Goal: Task Accomplishment & Management: Use online tool/utility

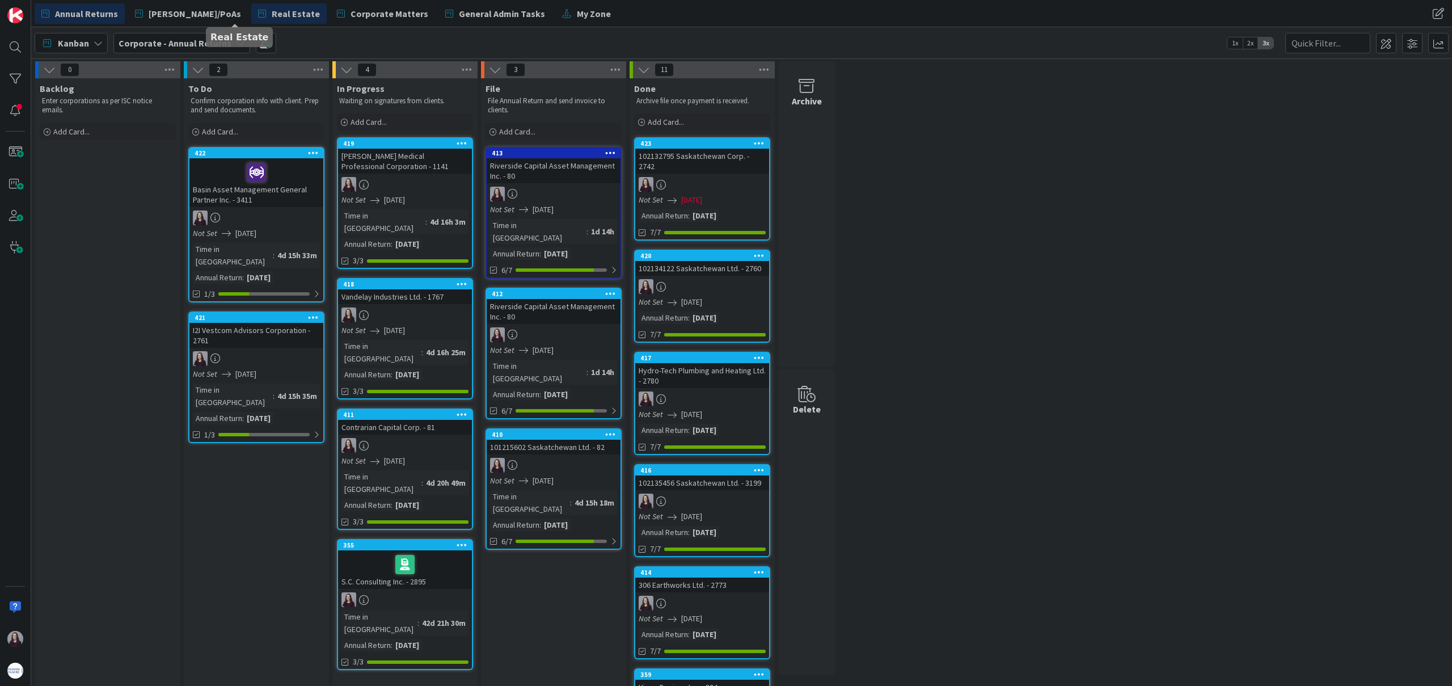
click at [272, 14] on span "Real Estate" at bounding box center [296, 14] width 48 height 14
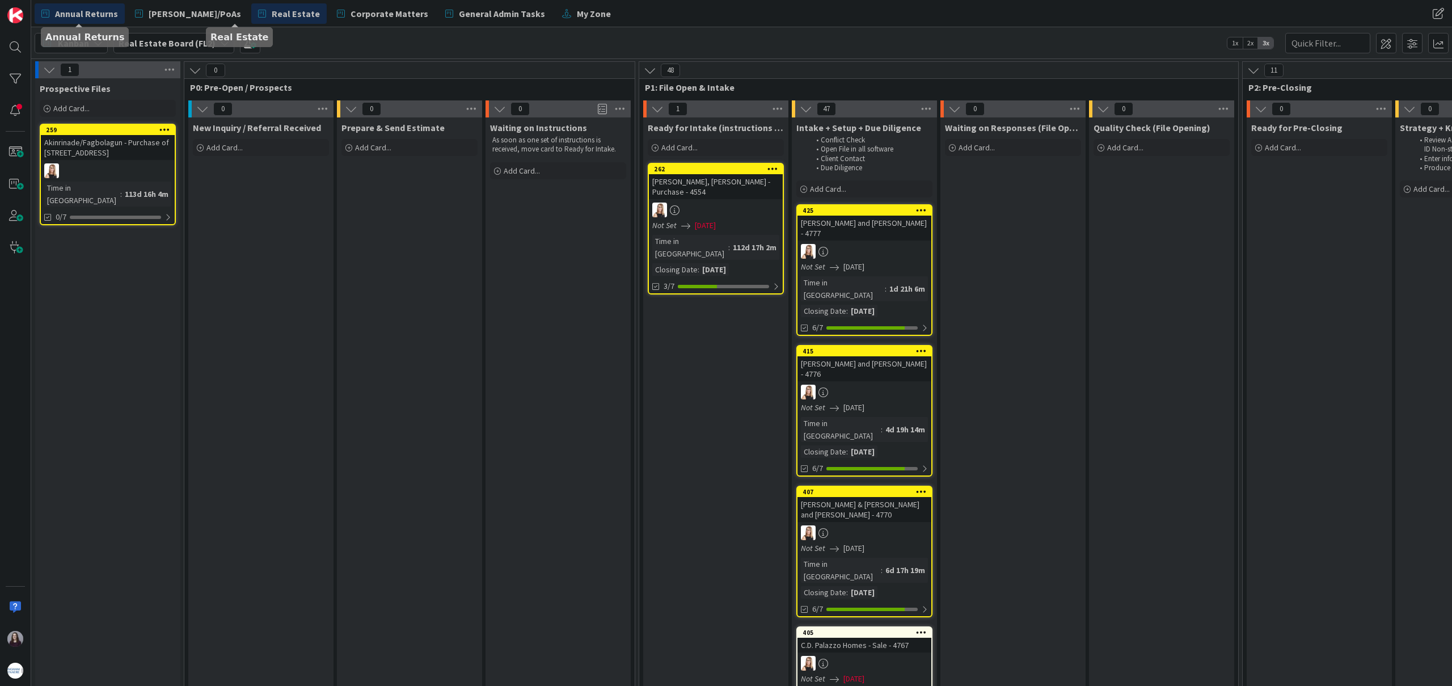
click at [95, 14] on span "Annual Returns" at bounding box center [86, 14] width 63 height 14
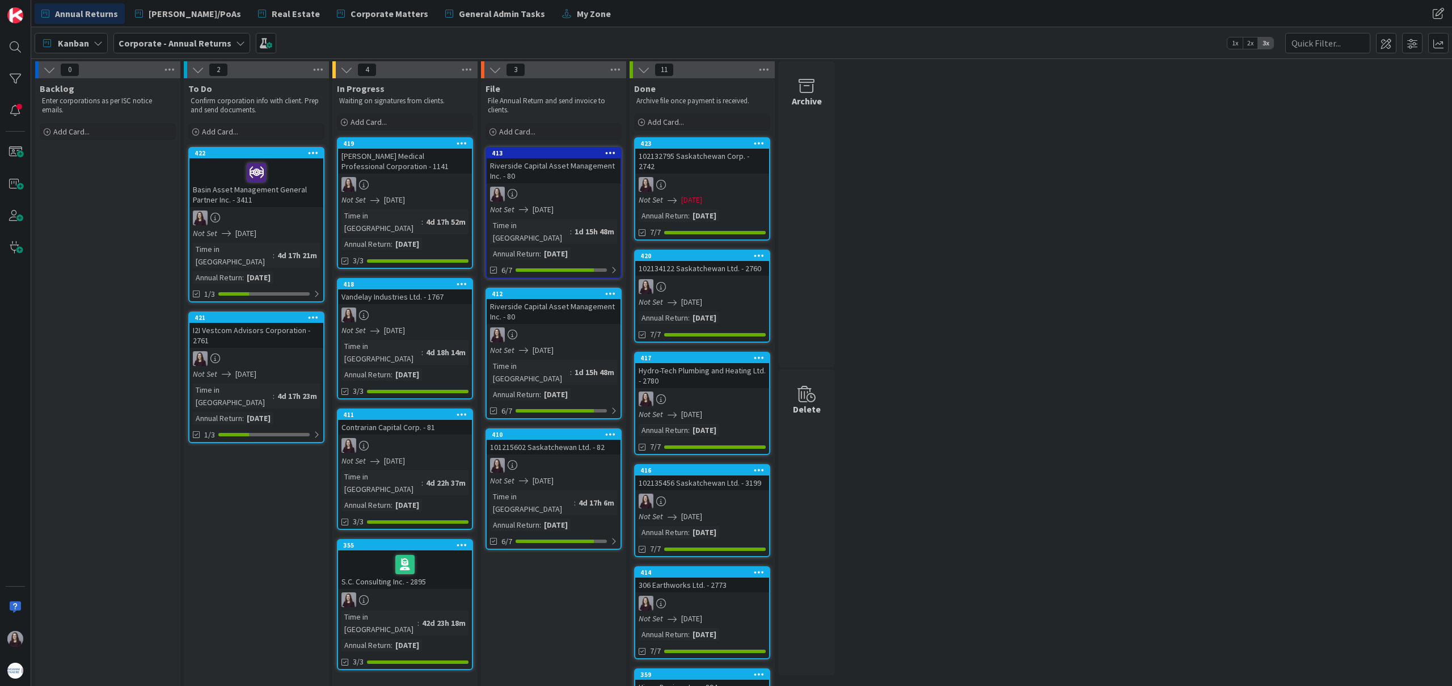
click at [312, 313] on icon at bounding box center [313, 317] width 11 height 8
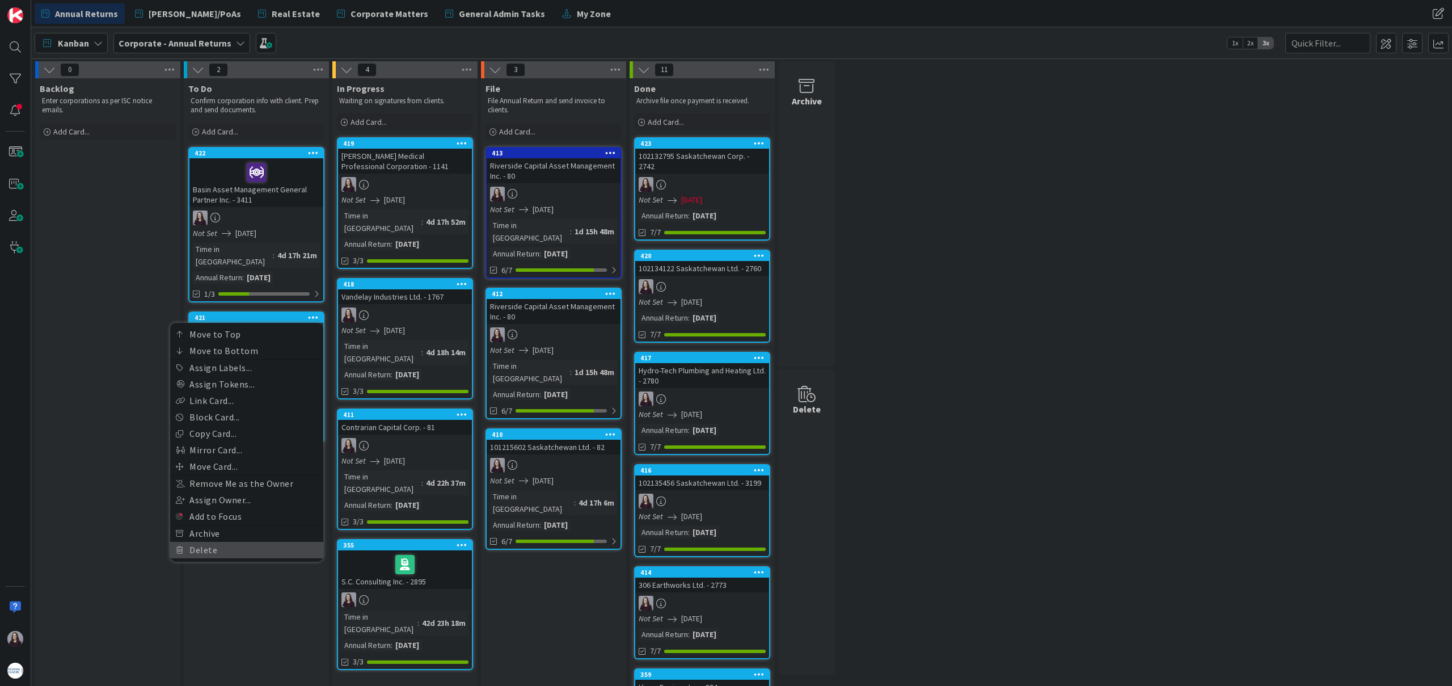
click at [230, 542] on link "Delete" at bounding box center [246, 550] width 153 height 16
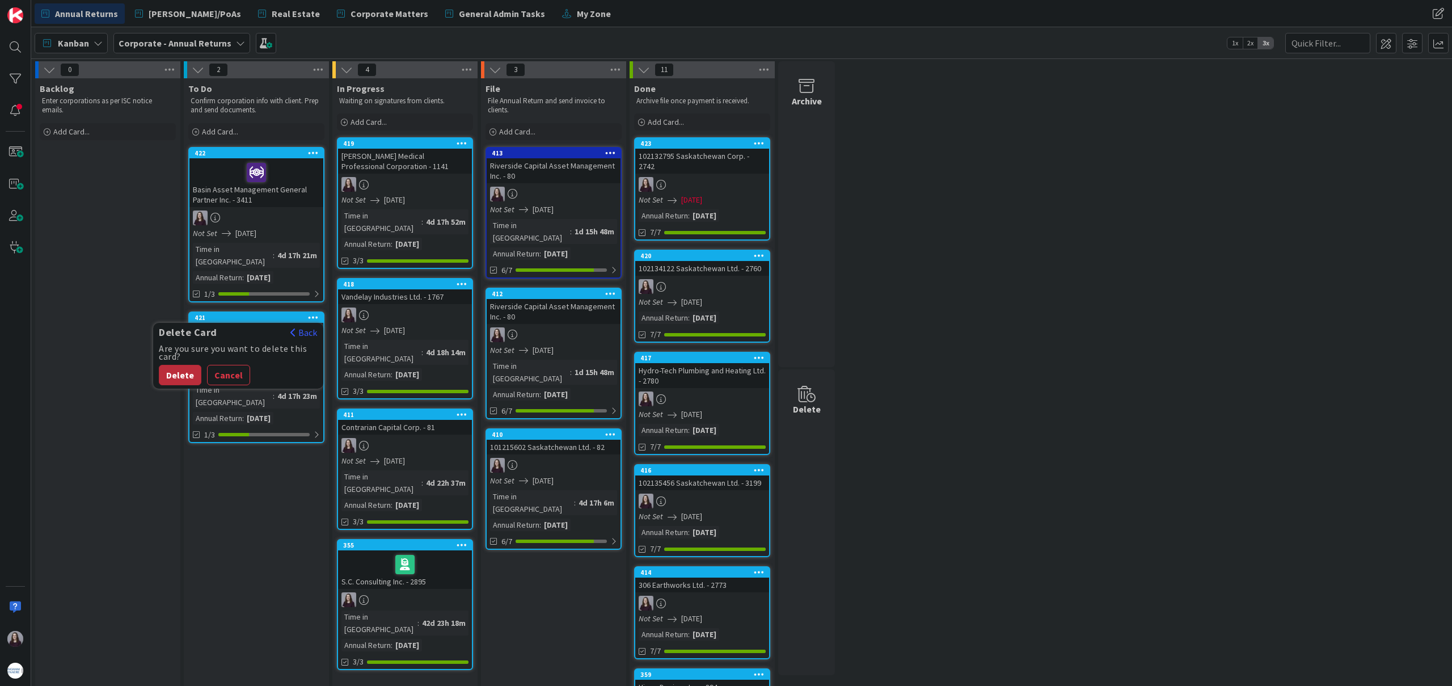
click at [171, 365] on button "Delete" at bounding box center [180, 375] width 43 height 20
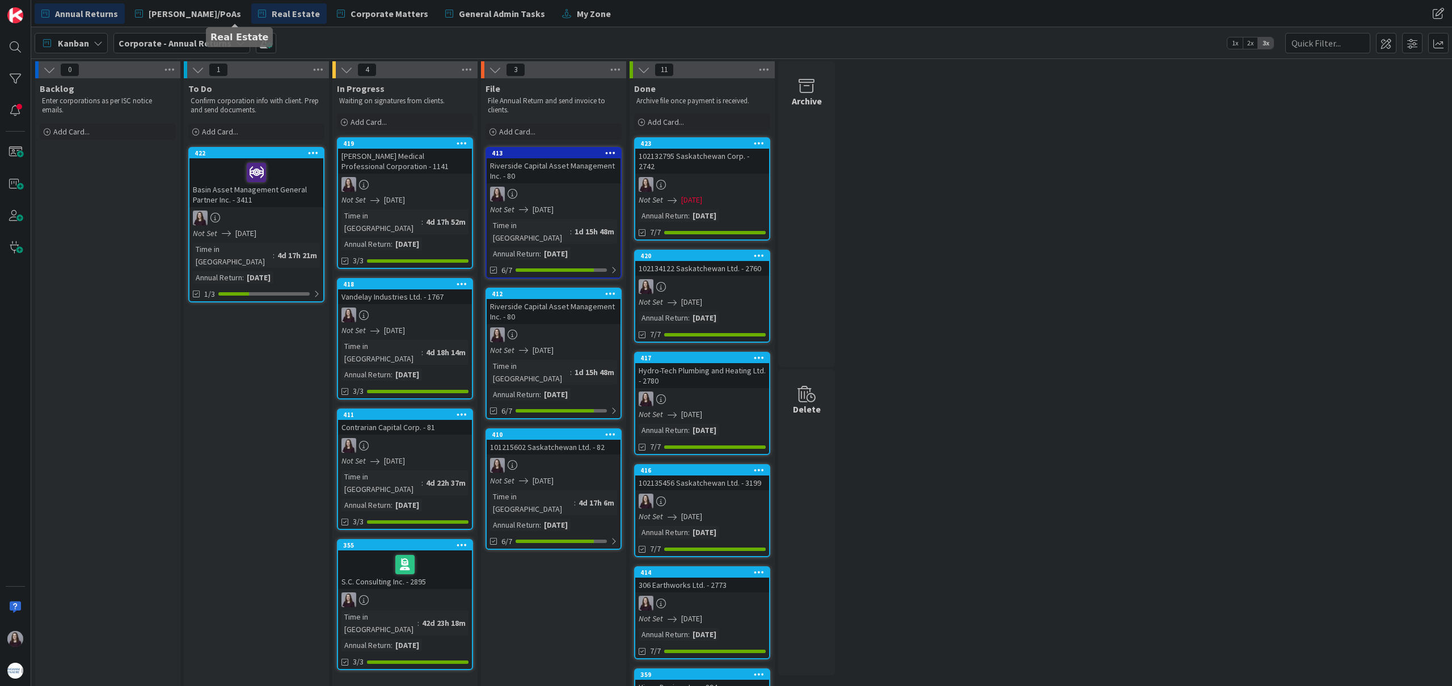
click at [272, 18] on span "Real Estate" at bounding box center [296, 14] width 48 height 14
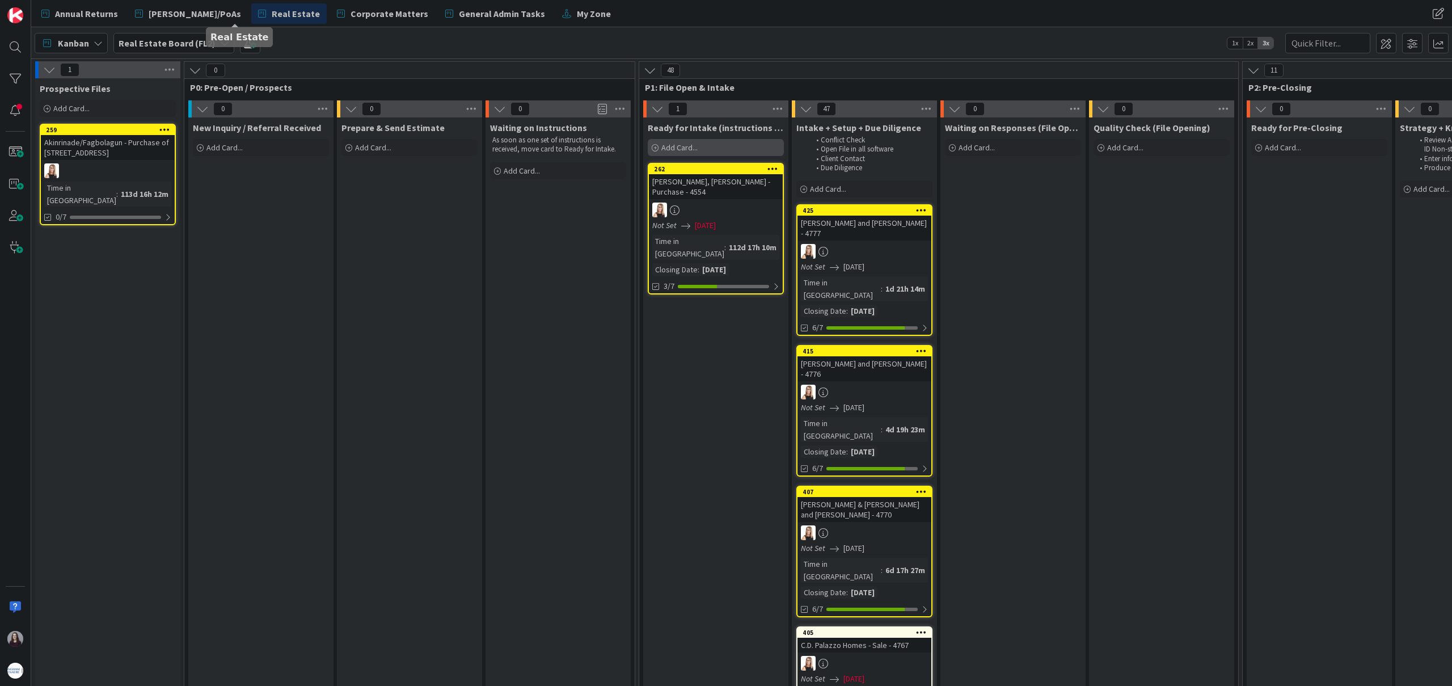
click at [724, 149] on div "Add Card..." at bounding box center [716, 147] width 136 height 17
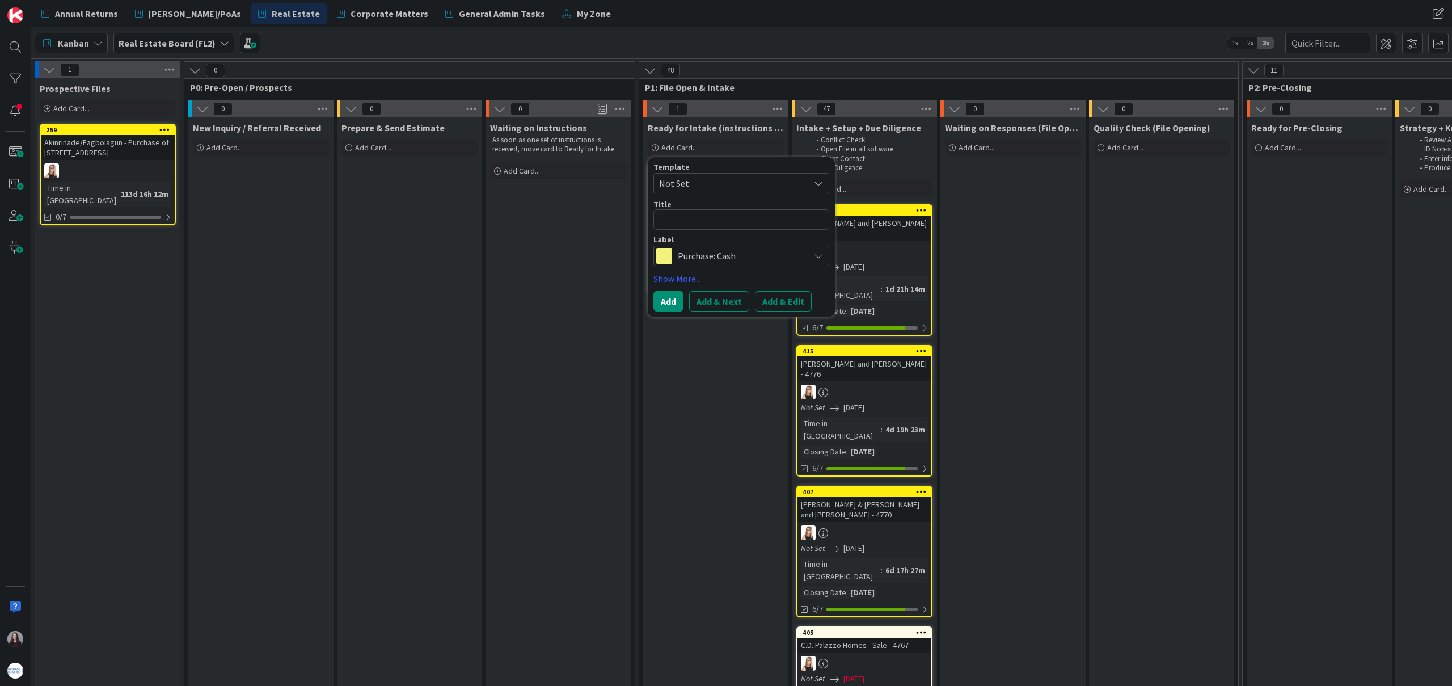
click at [773, 193] on span "Not Set" at bounding box center [742, 183] width 176 height 20
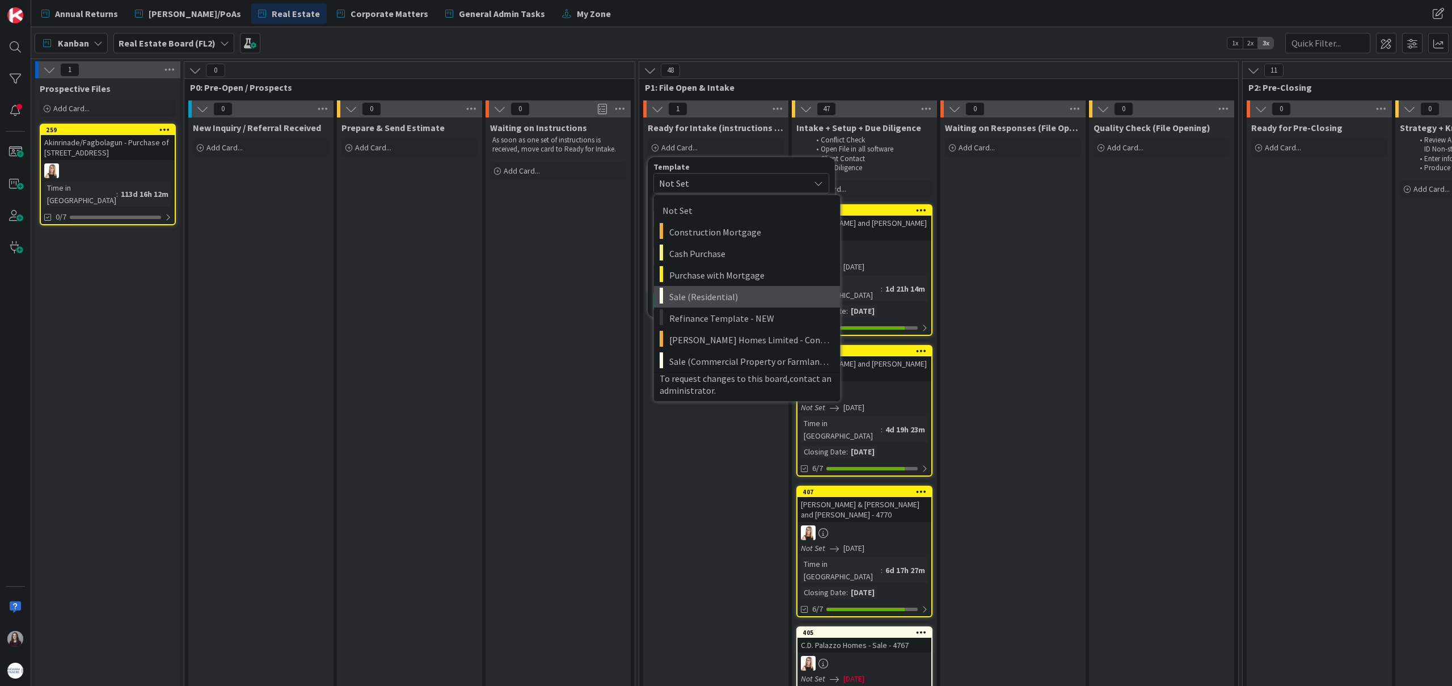
click at [761, 298] on span "Sale (Residential)" at bounding box center [750, 296] width 162 height 15
type textarea "x"
type textarea "Sale (Residential)"
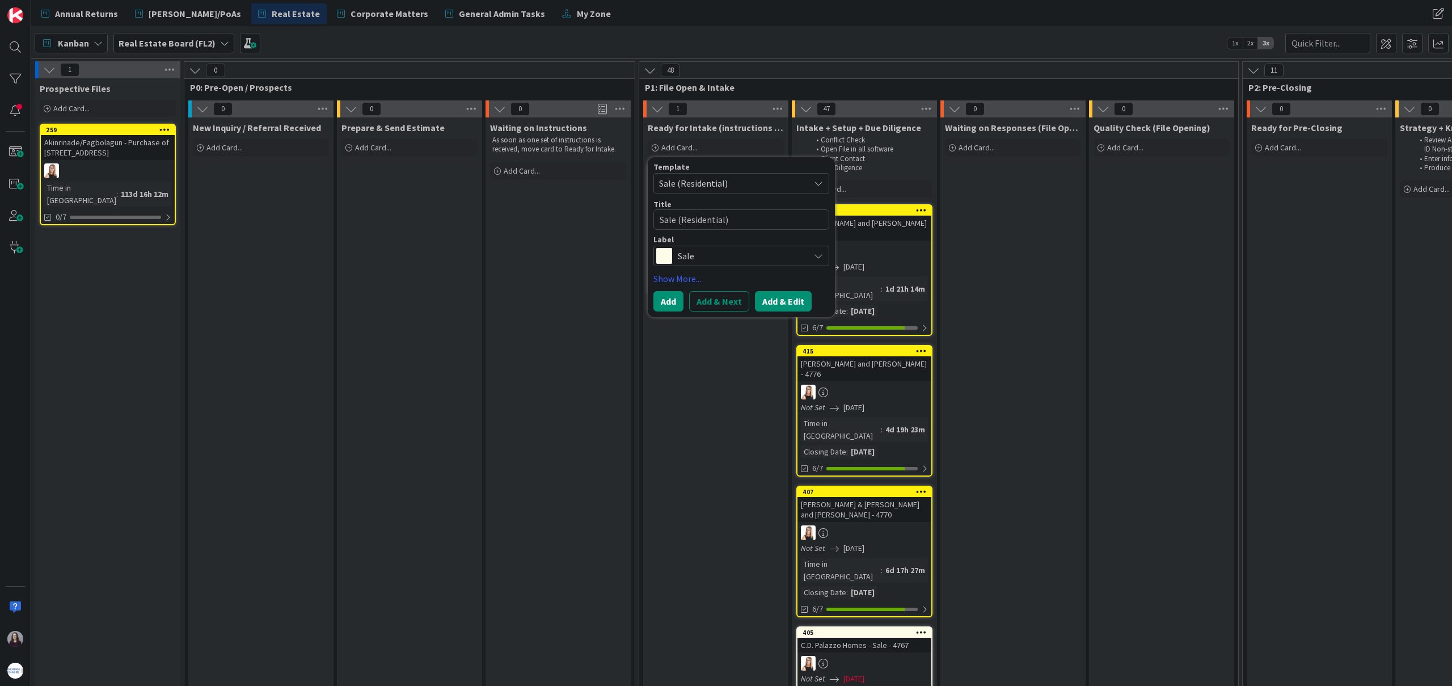
click at [774, 301] on button "Add & Edit" at bounding box center [783, 301] width 57 height 20
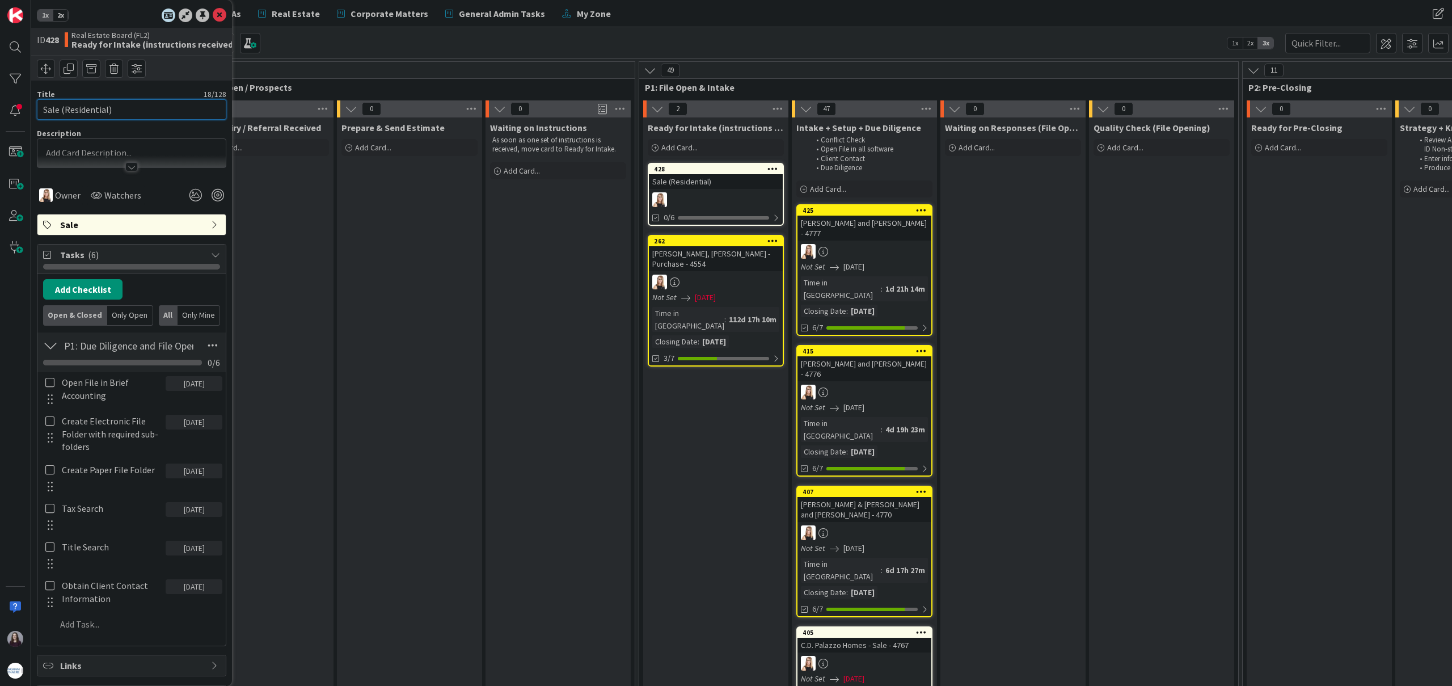
drag, startPoint x: 159, startPoint y: 111, endPoint x: 41, endPoint y: 108, distance: 118.0
click at [39, 108] on input "Sale (Residential)" at bounding box center [132, 109] width 190 height 20
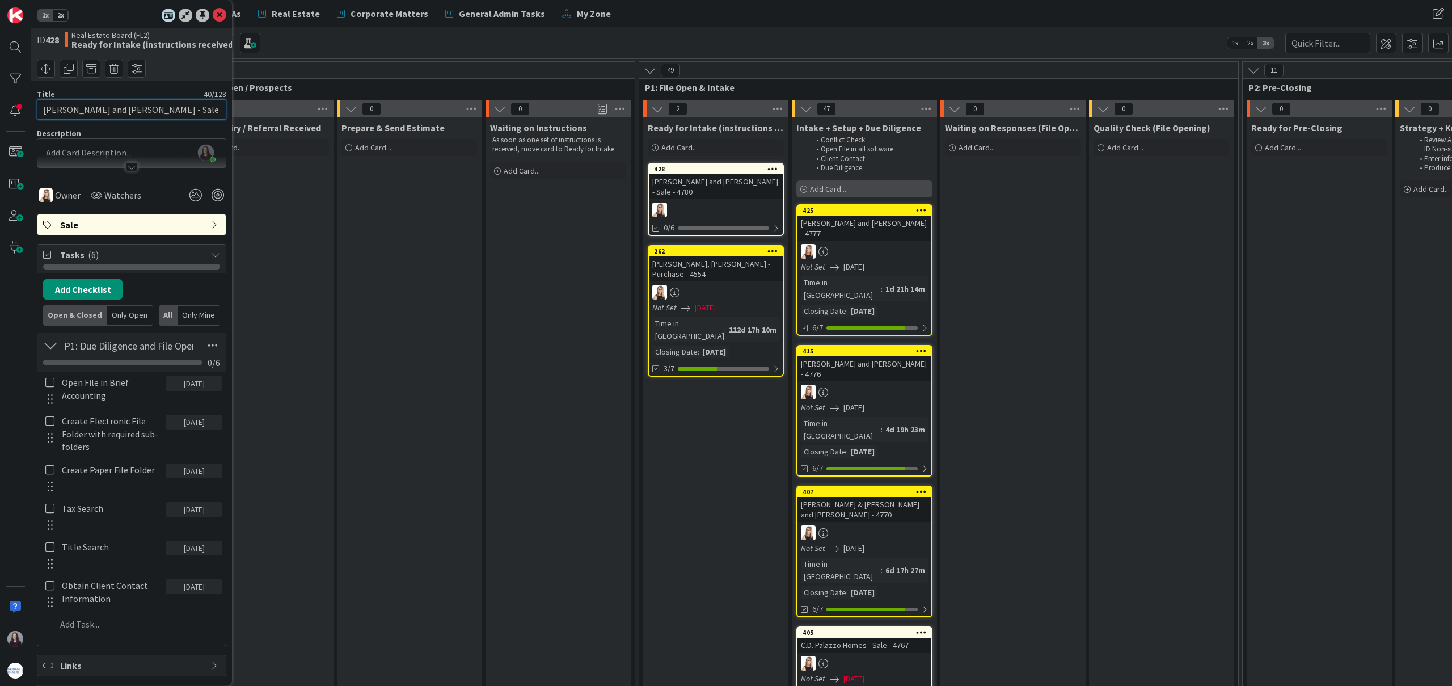
type input "[PERSON_NAME] and [PERSON_NAME] - Sale - 4780"
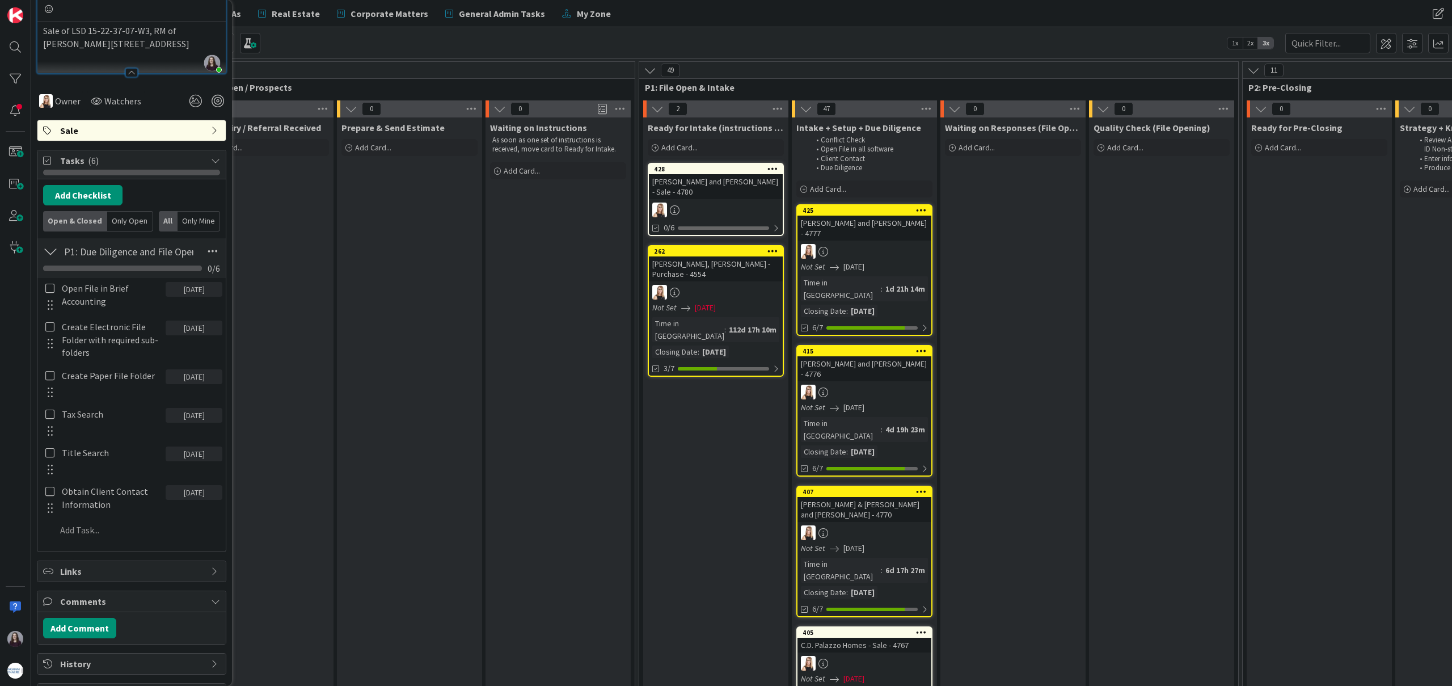
scroll to position [175, 0]
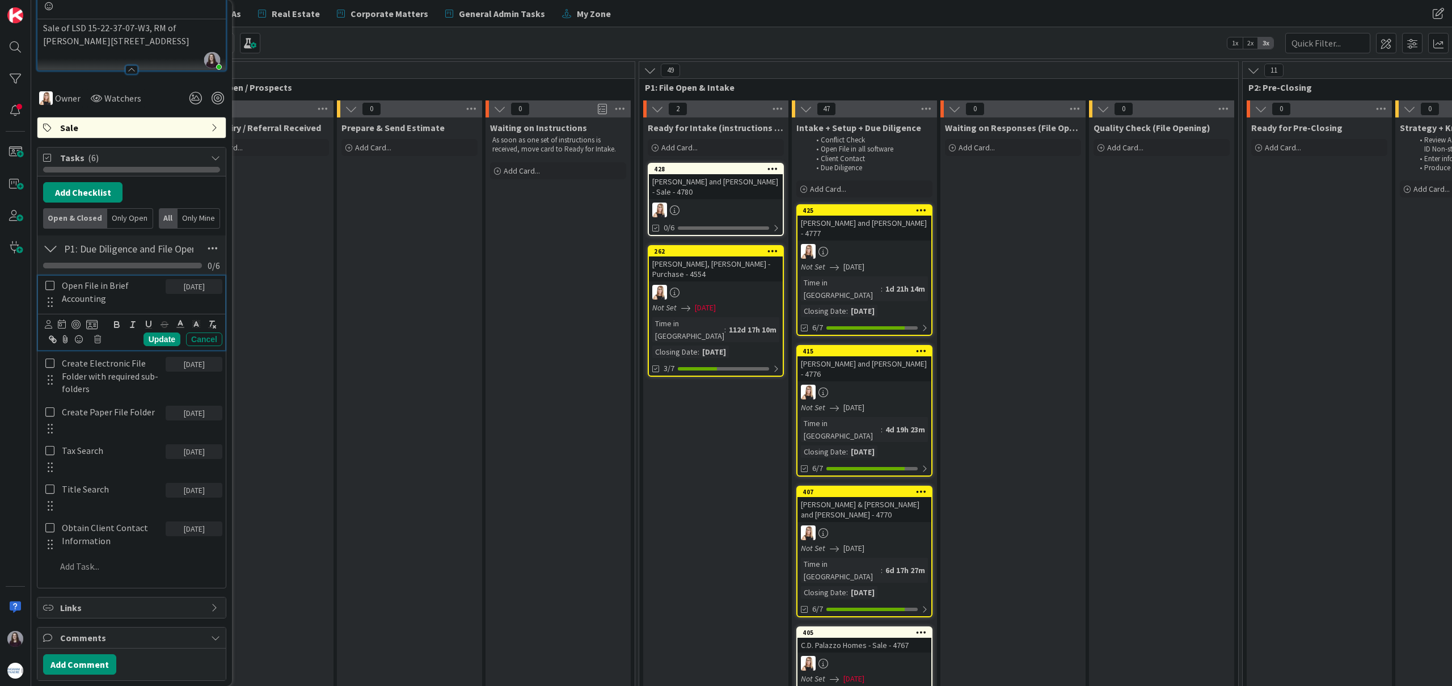
click at [49, 288] on icon at bounding box center [49, 285] width 9 height 10
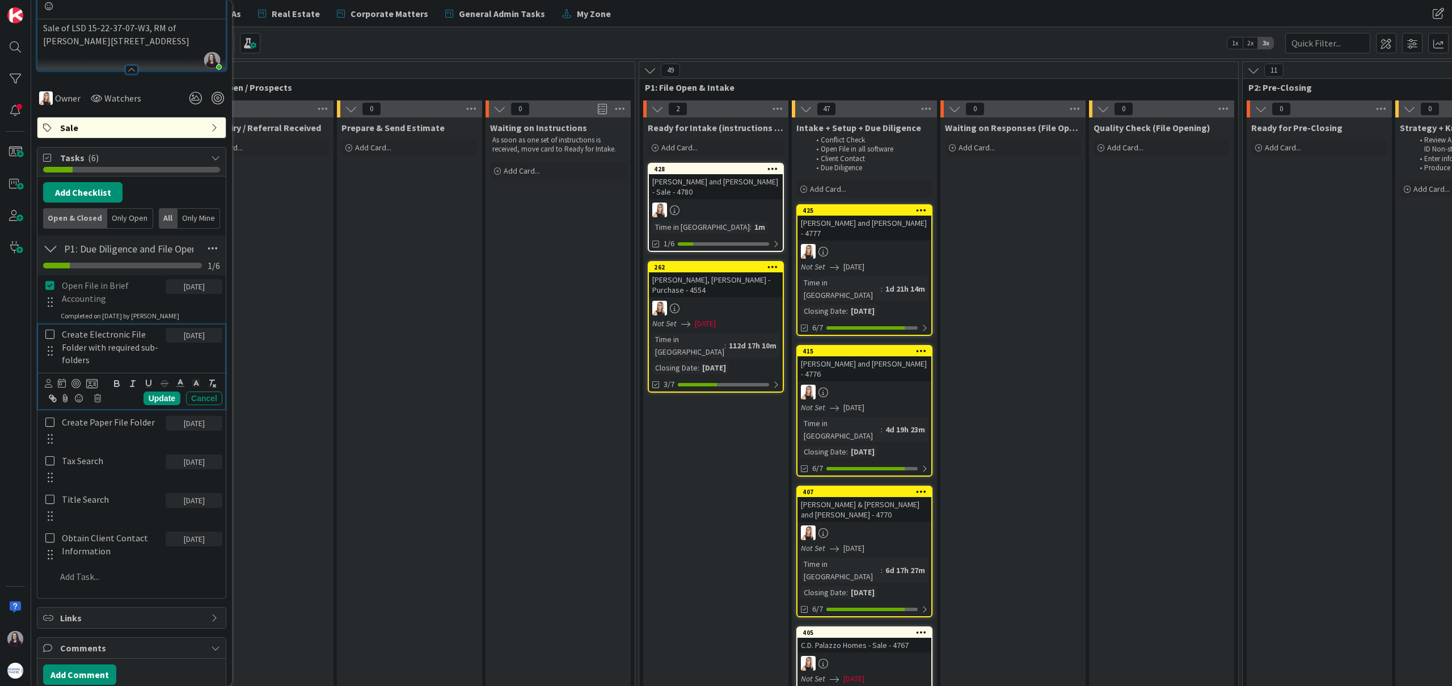
click at [47, 330] on icon at bounding box center [49, 334] width 9 height 10
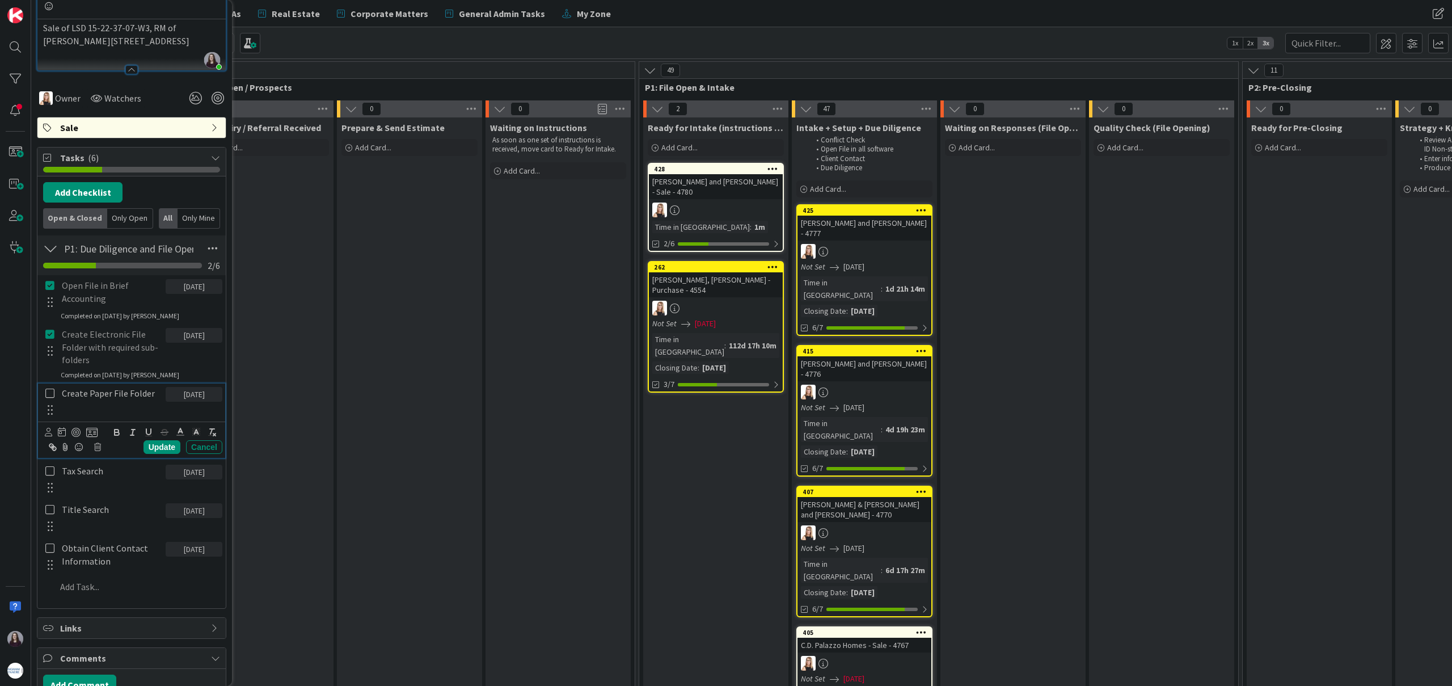
click at [48, 393] on icon at bounding box center [49, 393] width 9 height 10
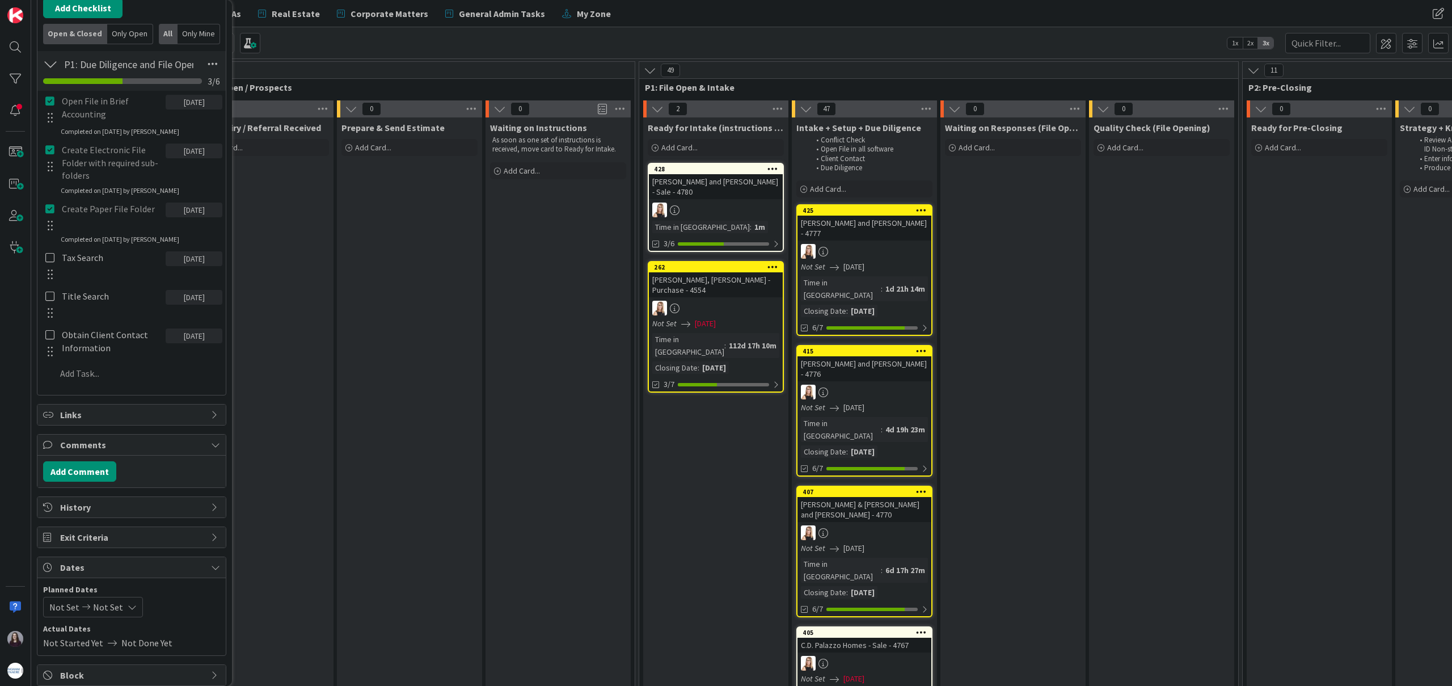
scroll to position [390, 0]
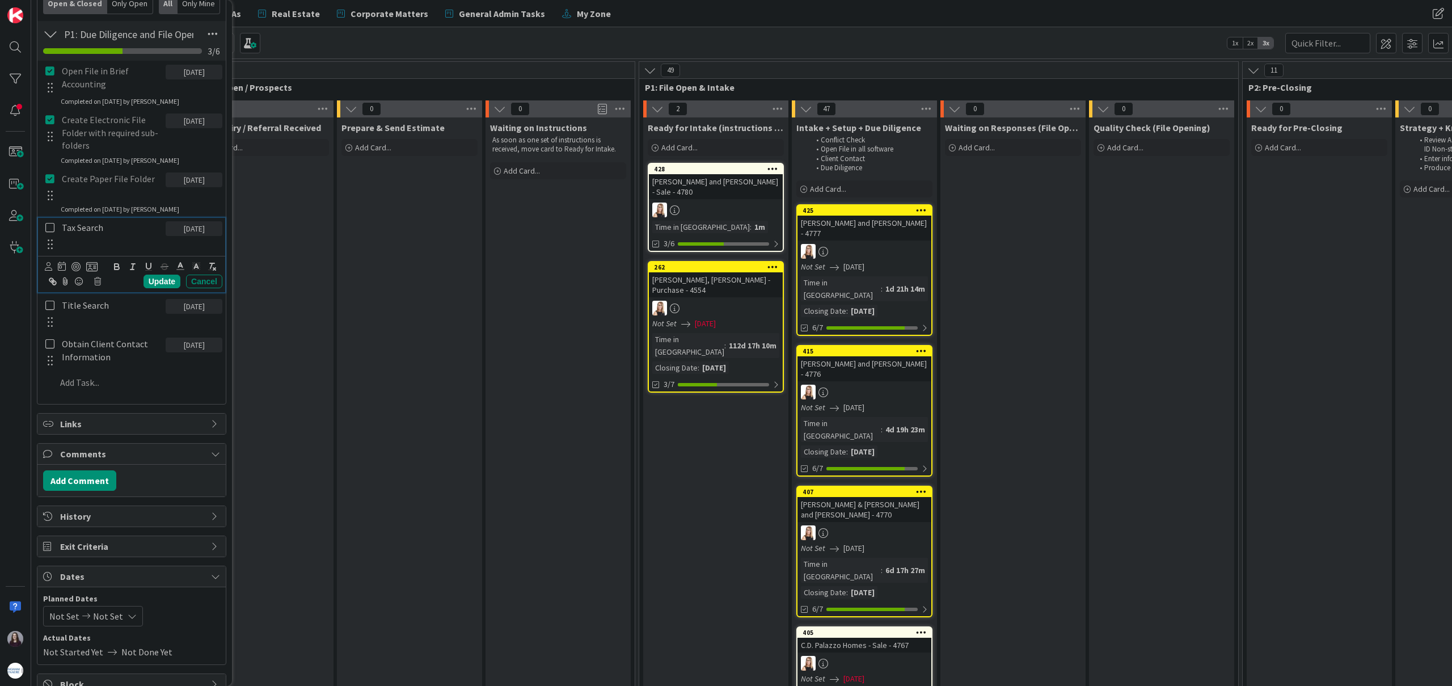
drag, startPoint x: 49, startPoint y: 226, endPoint x: 50, endPoint y: 233, distance: 6.3
click at [49, 227] on icon at bounding box center [49, 227] width 9 height 10
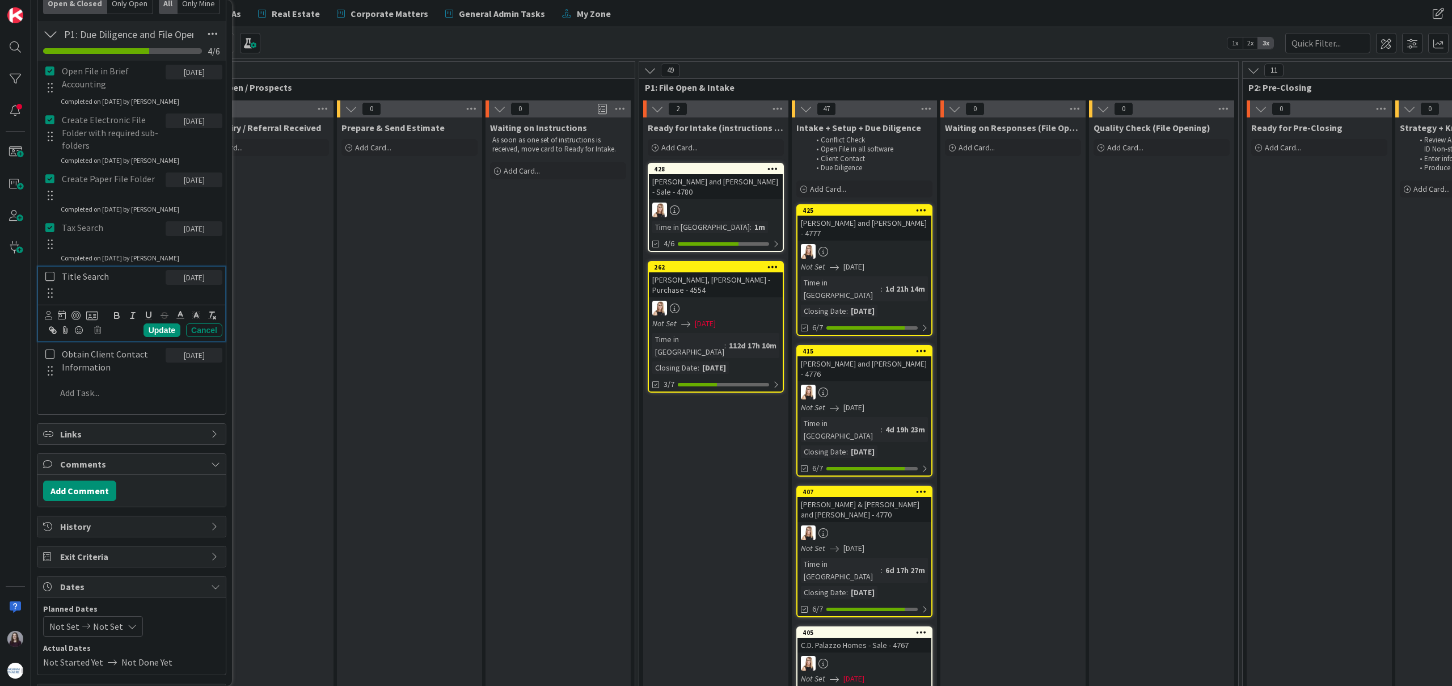
click at [52, 278] on icon at bounding box center [49, 276] width 9 height 10
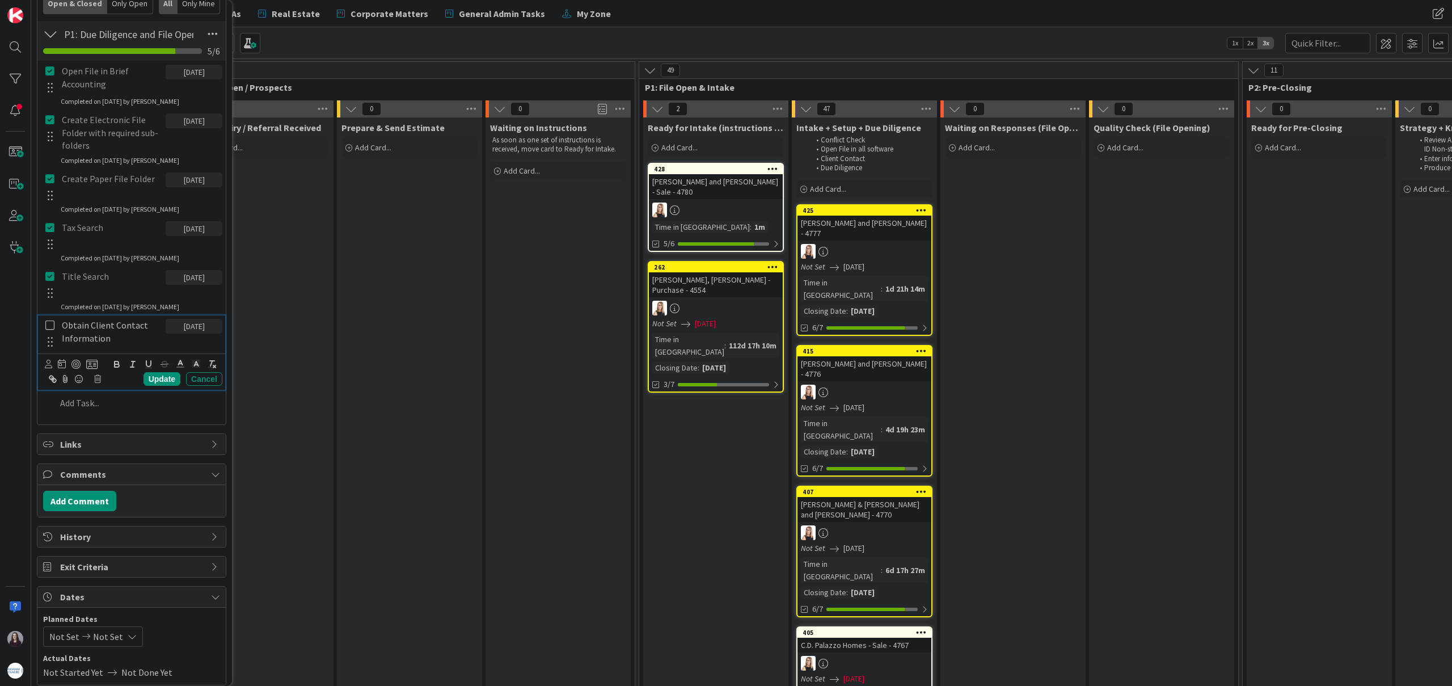
click at [49, 324] on icon at bounding box center [49, 325] width 9 height 10
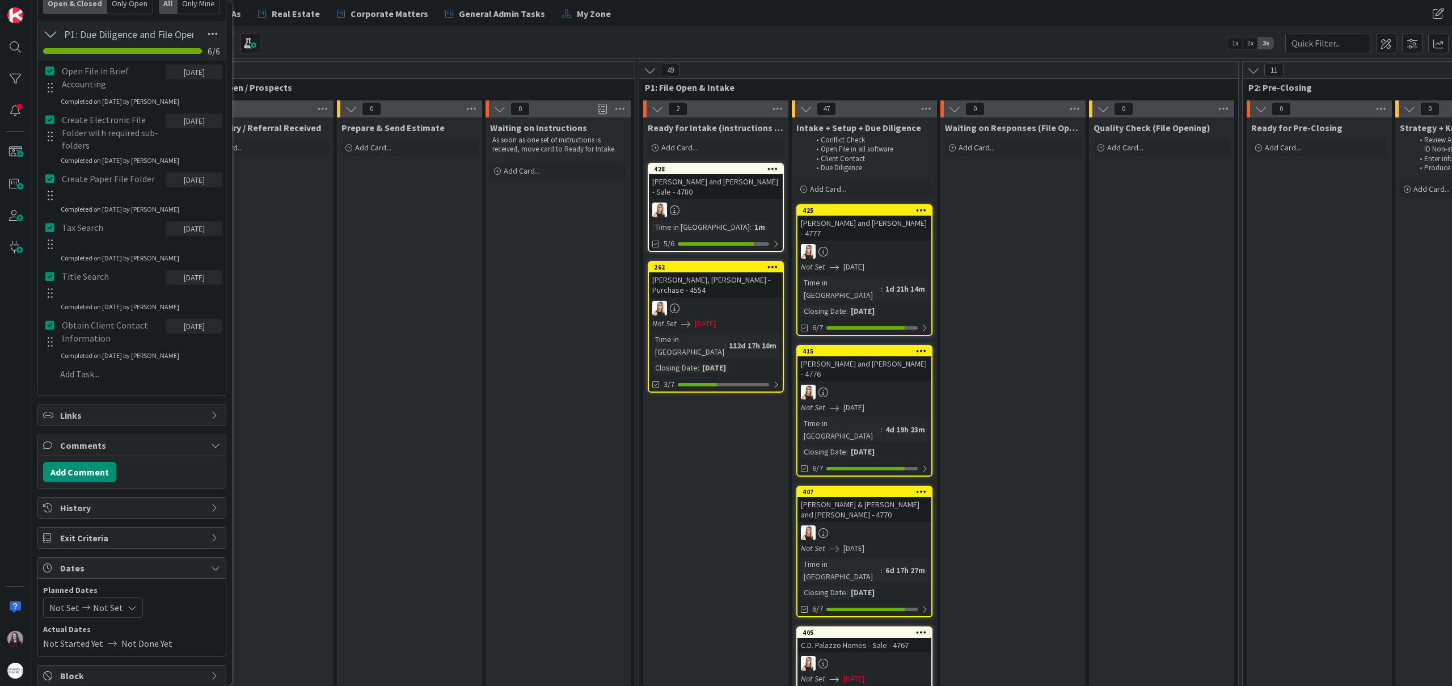
scroll to position [270, 0]
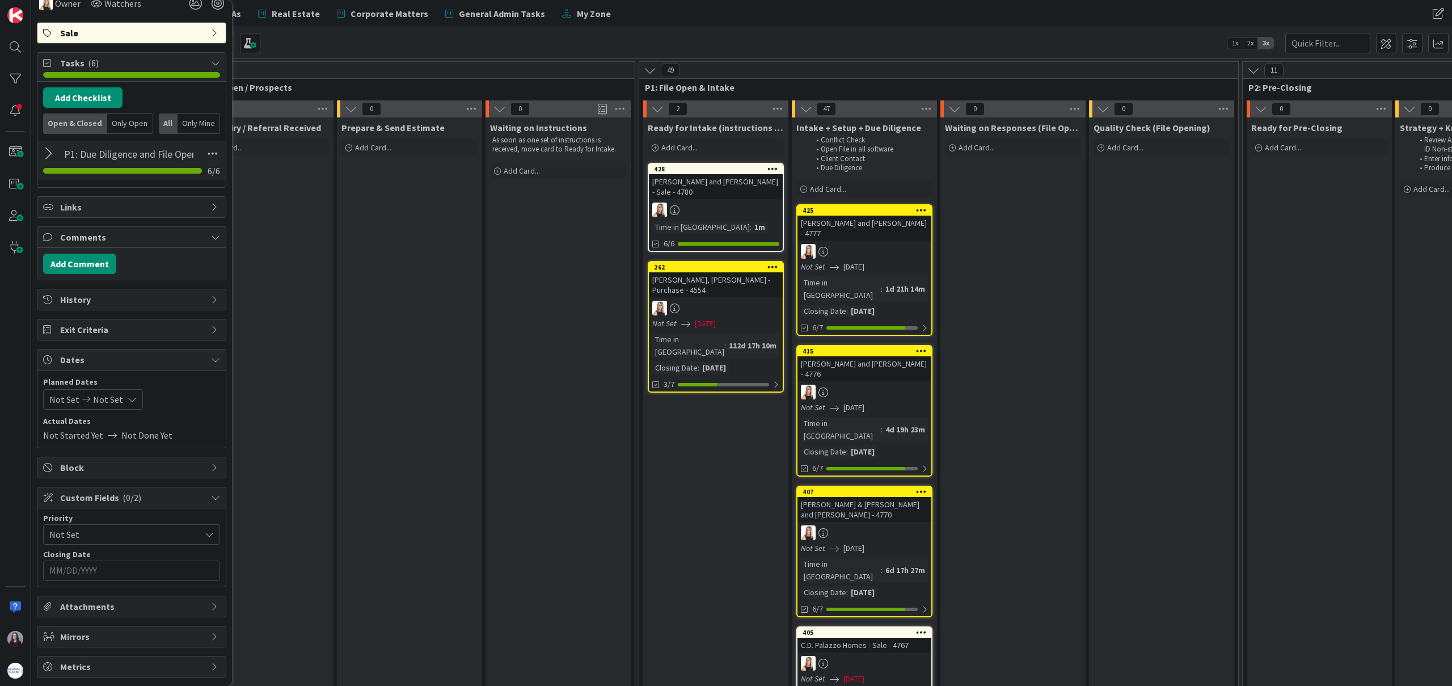
click at [129, 405] on div "Not Set Not Set" at bounding box center [93, 399] width 100 height 20
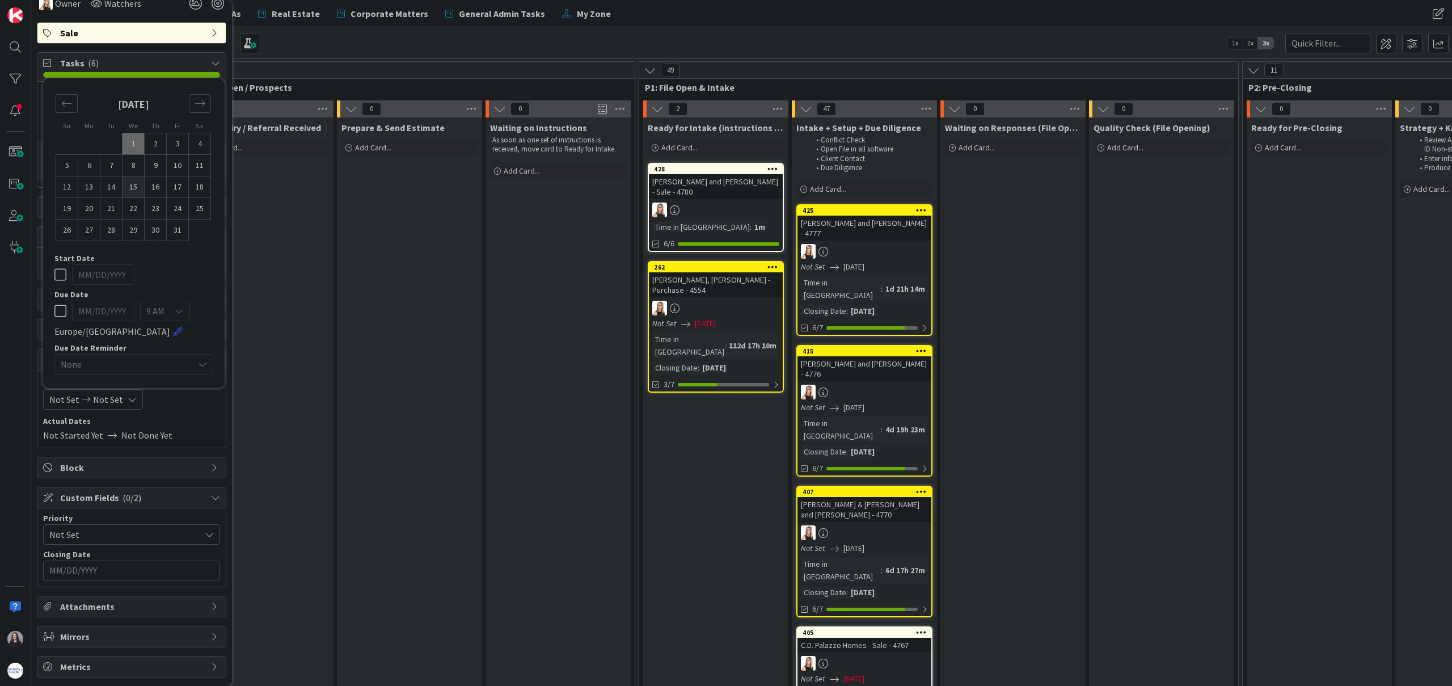
click at [131, 186] on td "15" at bounding box center [134, 187] width 22 height 22
type input "[DATE]"
click at [131, 186] on td "15" at bounding box center [134, 187] width 22 height 22
type input "[DATE]"
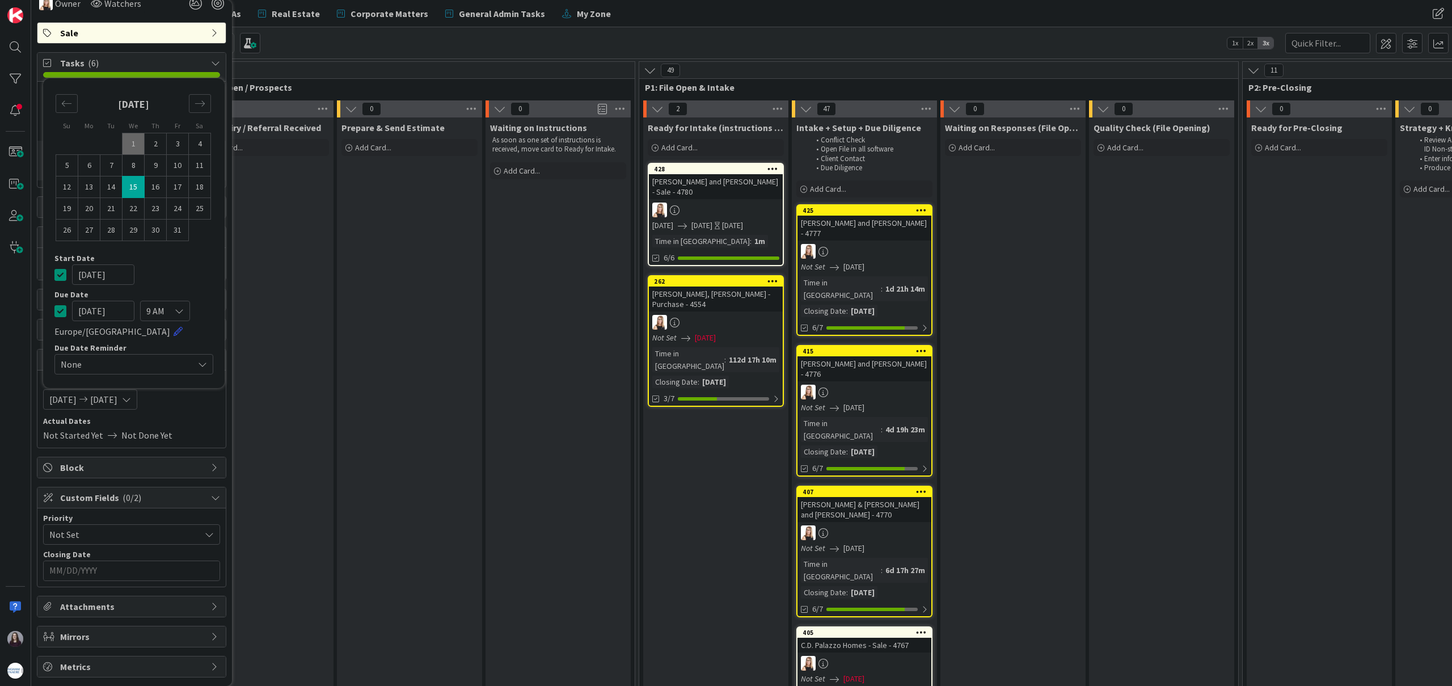
click at [61, 275] on icon at bounding box center [60, 275] width 12 height 14
click at [132, 574] on input "MM/DD/YYYY" at bounding box center [131, 570] width 165 height 19
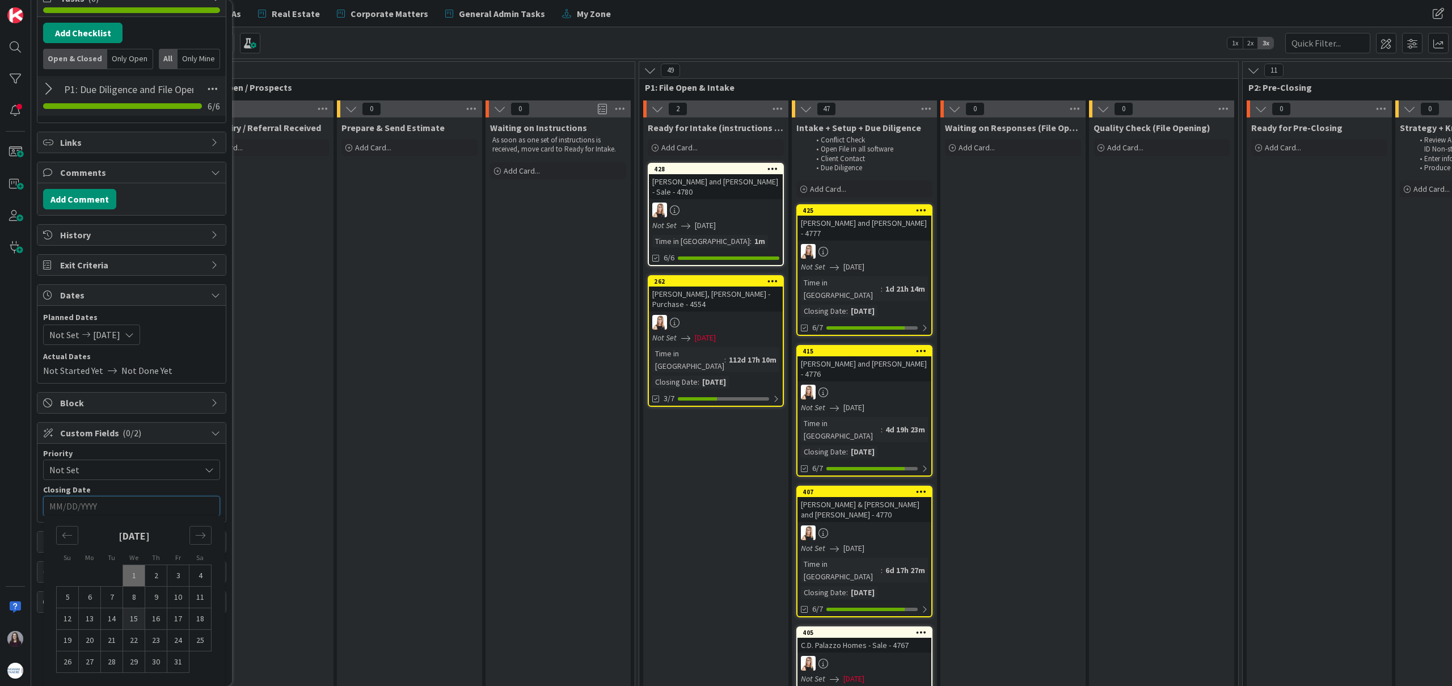
click at [138, 619] on td "15" at bounding box center [134, 619] width 22 height 22
type input "[DATE]"
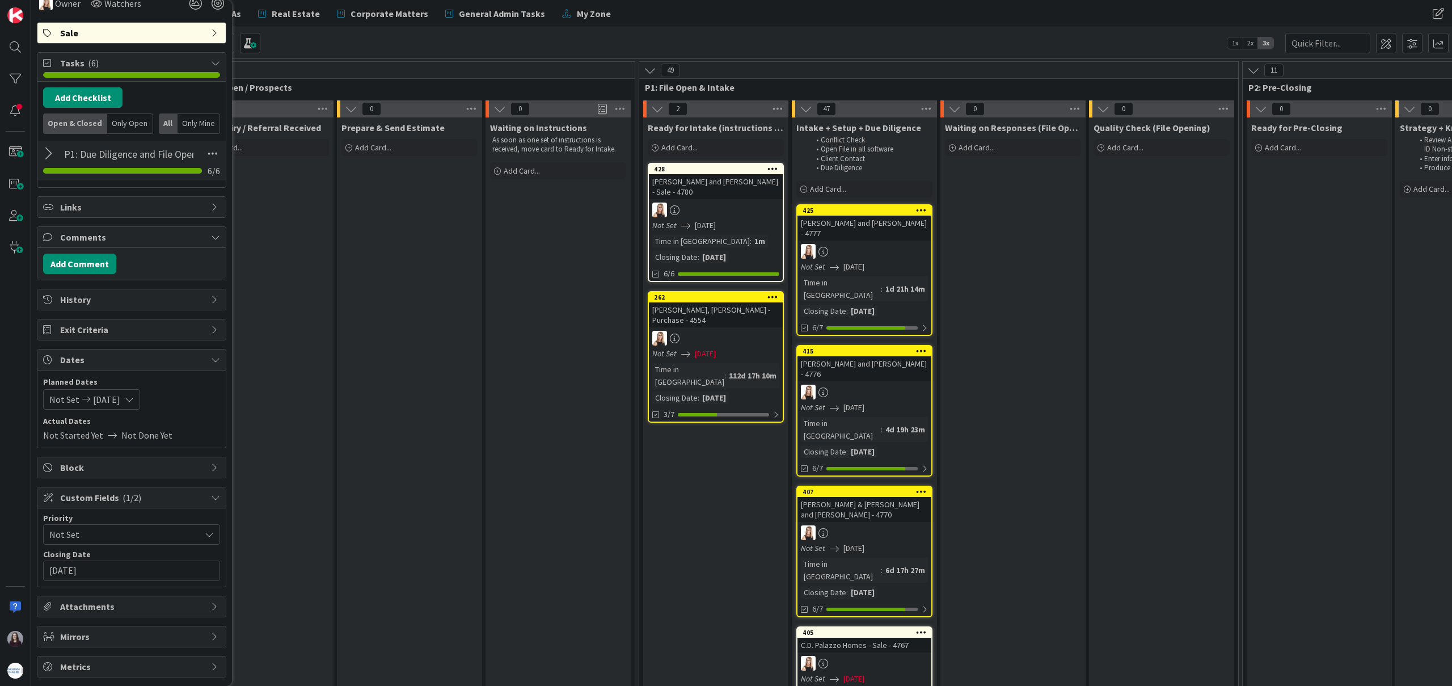
scroll to position [0, 0]
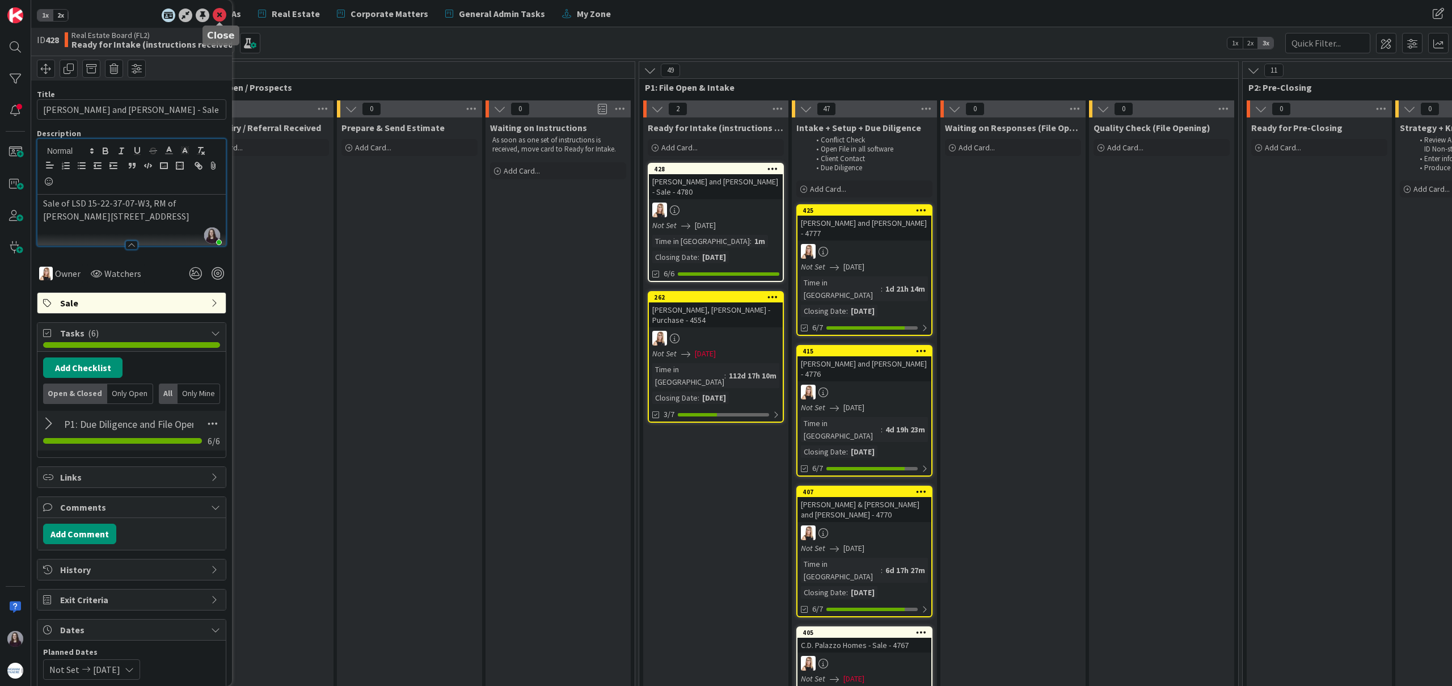
click at [217, 12] on icon at bounding box center [220, 16] width 14 height 14
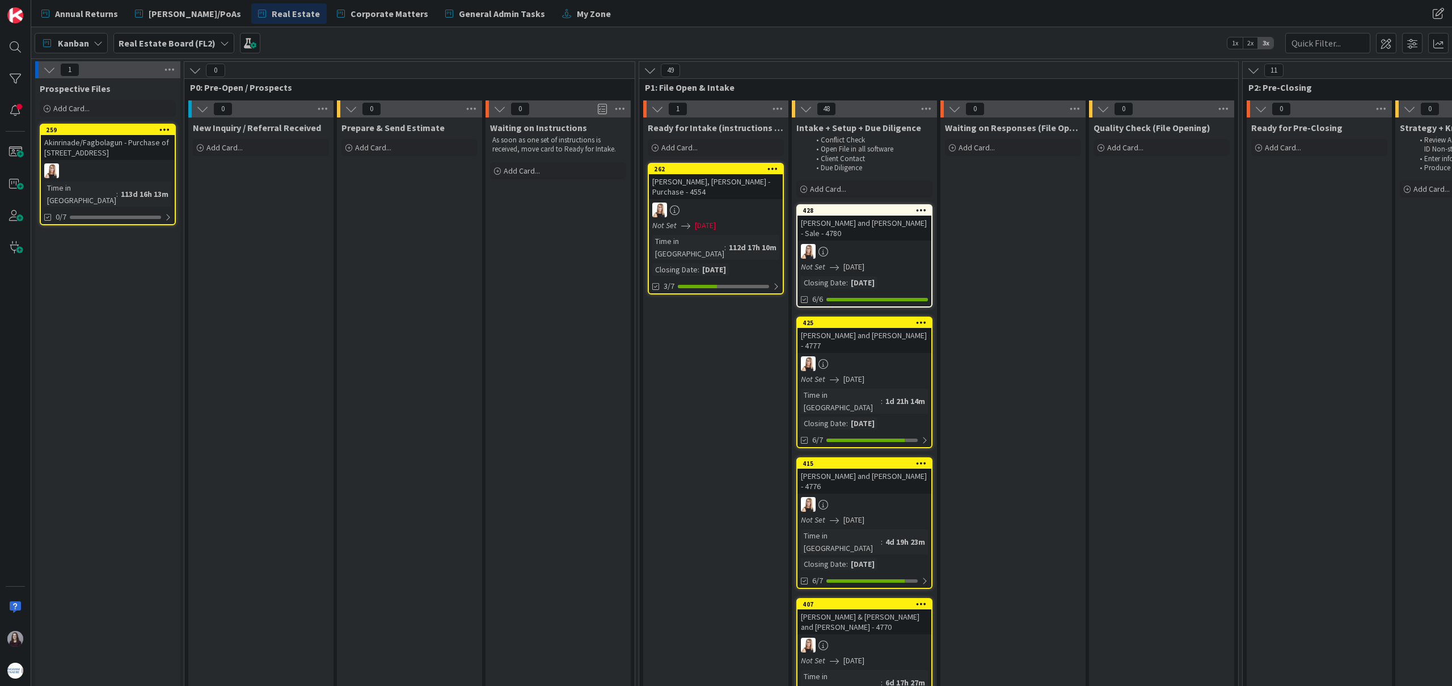
drag, startPoint x: 708, startPoint y: 170, endPoint x: 585, endPoint y: 3, distance: 206.5
click at [85, 13] on span "Annual Returns" at bounding box center [86, 14] width 63 height 14
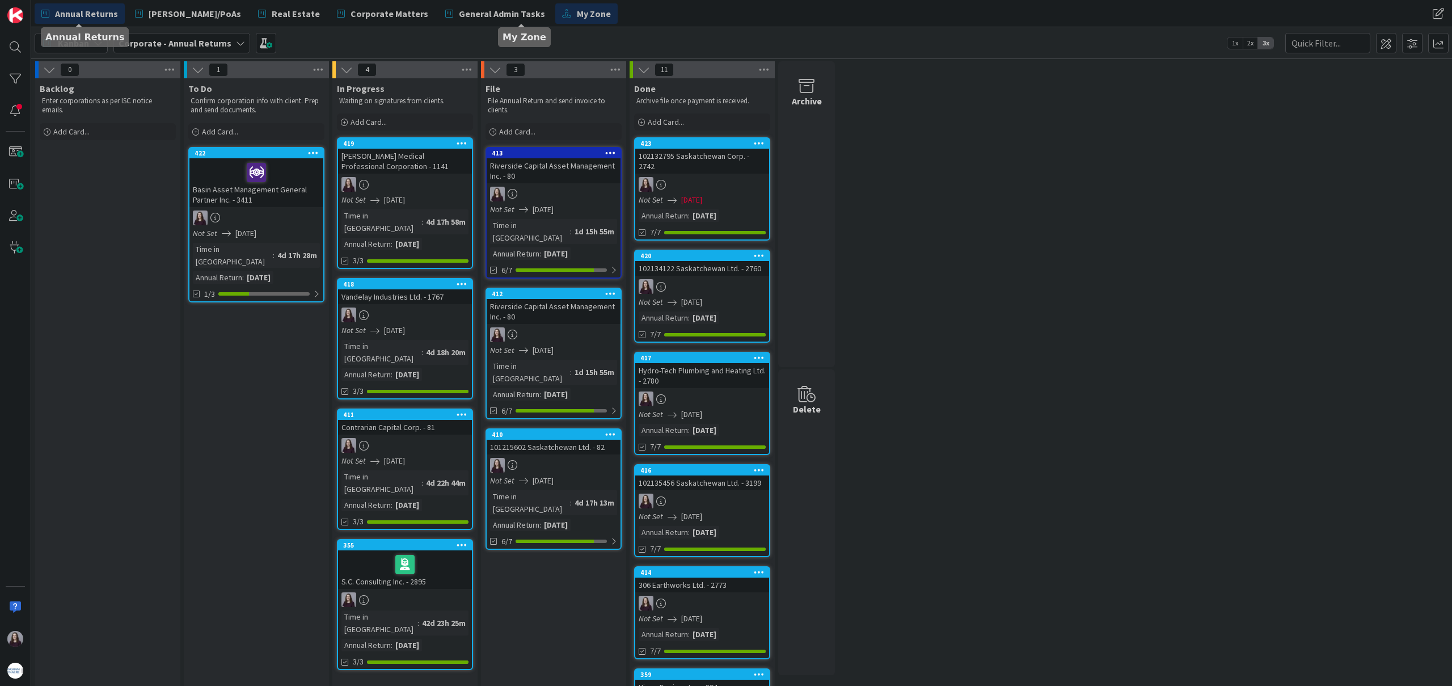
click at [577, 15] on span "My Zone" at bounding box center [594, 14] width 34 height 14
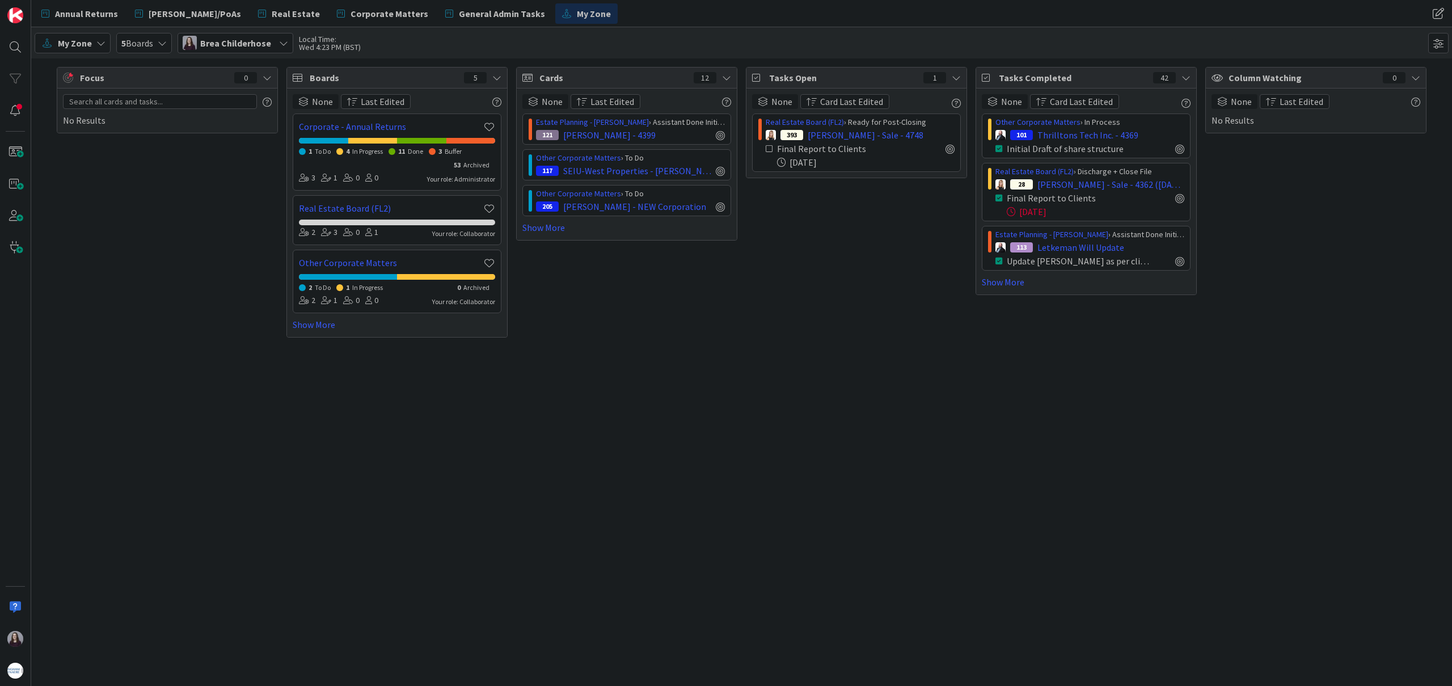
click at [770, 148] on icon at bounding box center [770, 149] width 8 height 8
click at [251, 9] on link "Real Estate" at bounding box center [288, 13] width 75 height 20
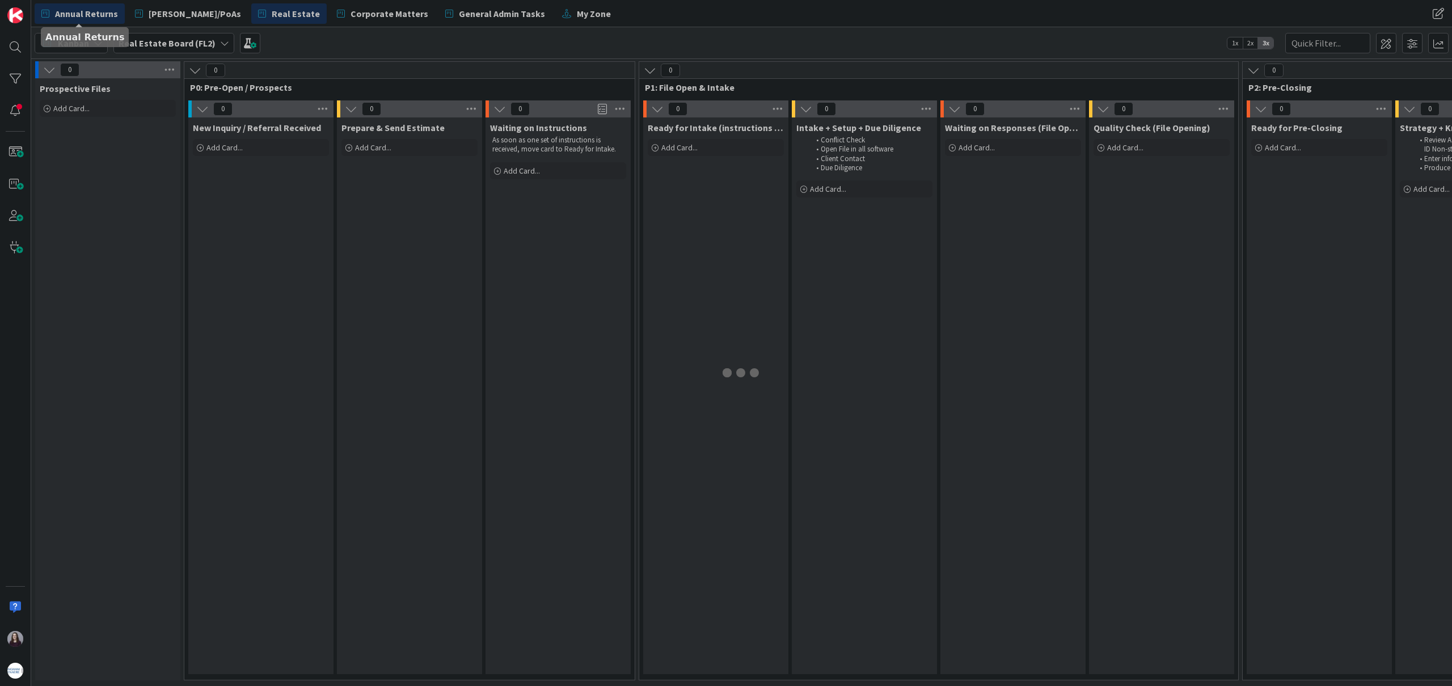
click at [74, 11] on span "Annual Returns" at bounding box center [86, 14] width 63 height 14
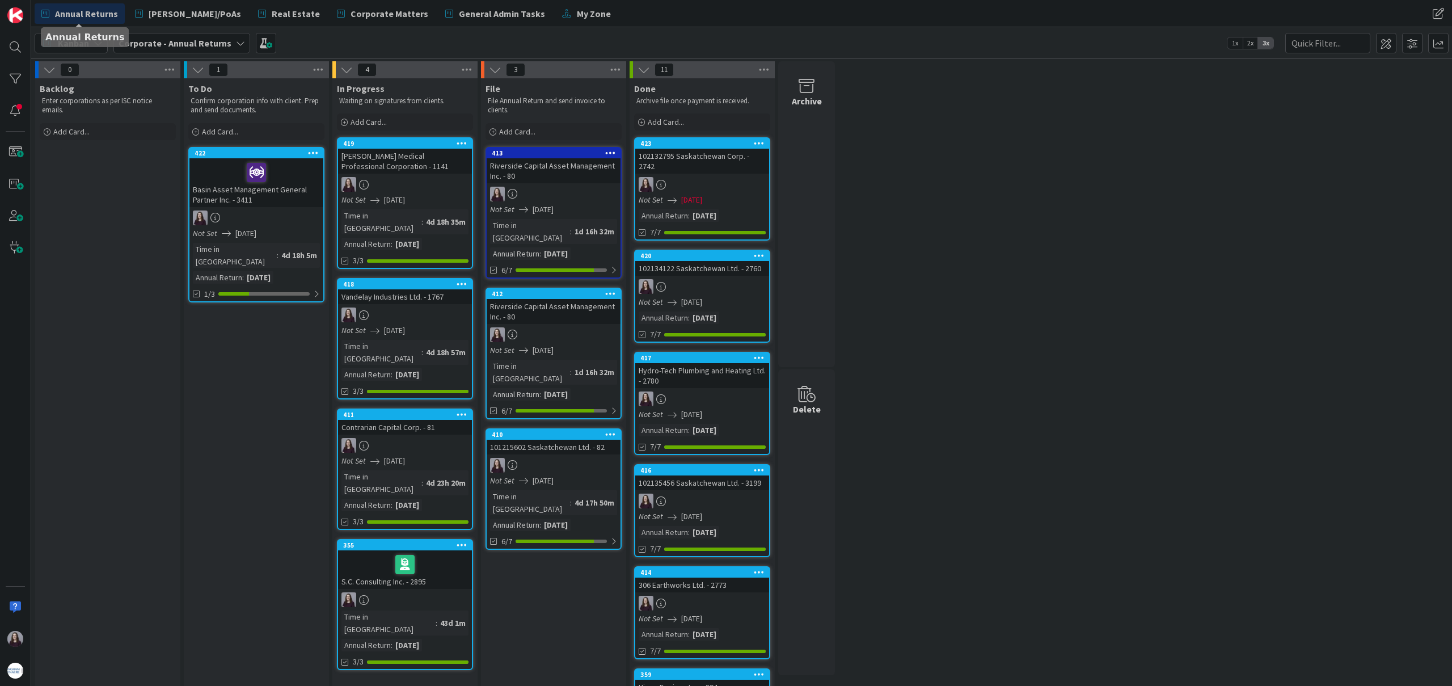
click at [694, 19] on div "Annual Returns [PERSON_NAME]/PoAs Real Estate Corporate Matters General Admin T…" at bounding box center [526, 13] width 983 height 20
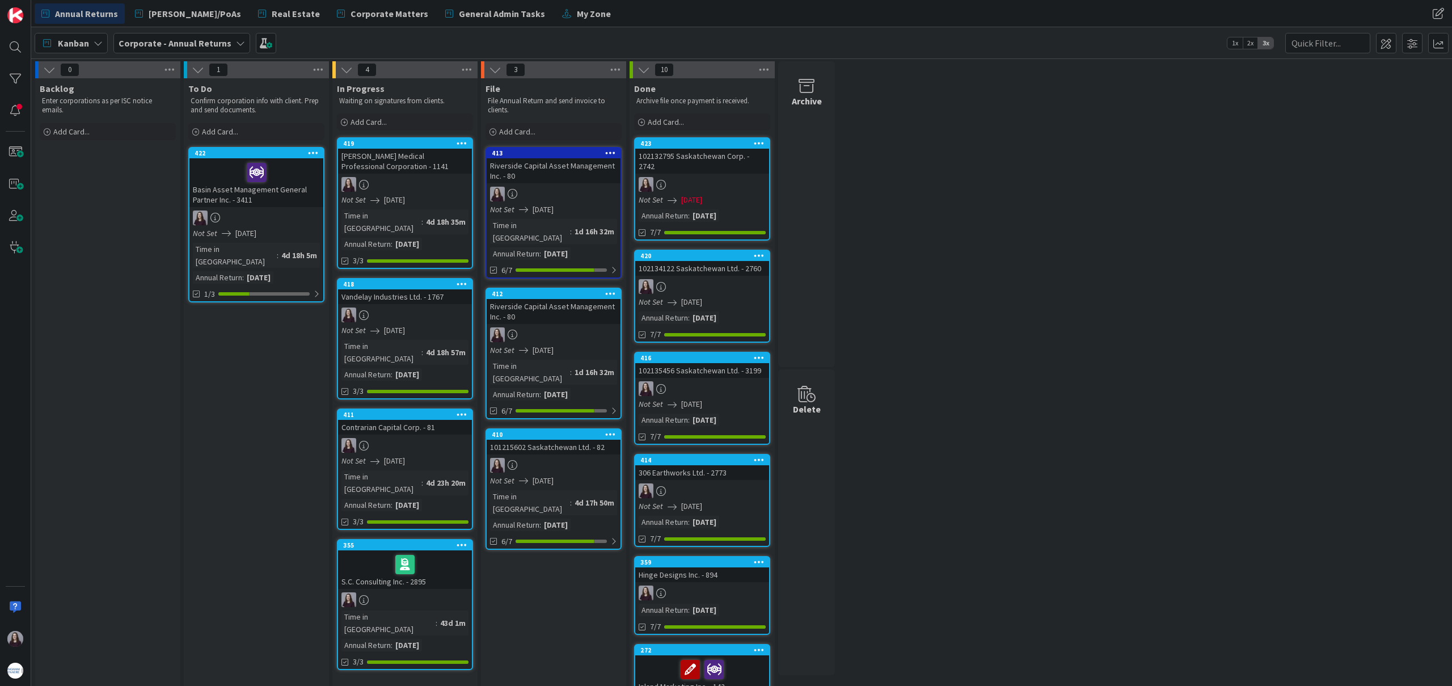
drag, startPoint x: 708, startPoint y: 347, endPoint x: 783, endPoint y: 20, distance: 335.8
